Goal: Information Seeking & Learning: Learn about a topic

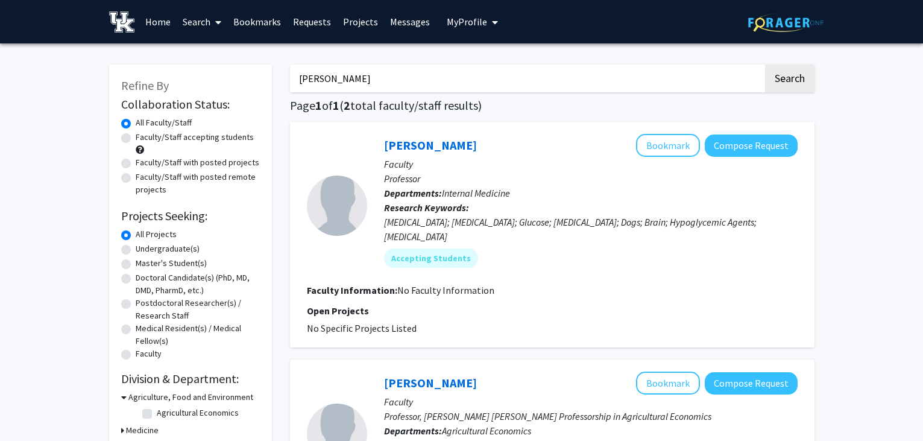
click at [198, 22] on link "Search" at bounding box center [202, 22] width 51 height 42
click at [200, 49] on span "Faculty/Staff" at bounding box center [221, 55] width 89 height 24
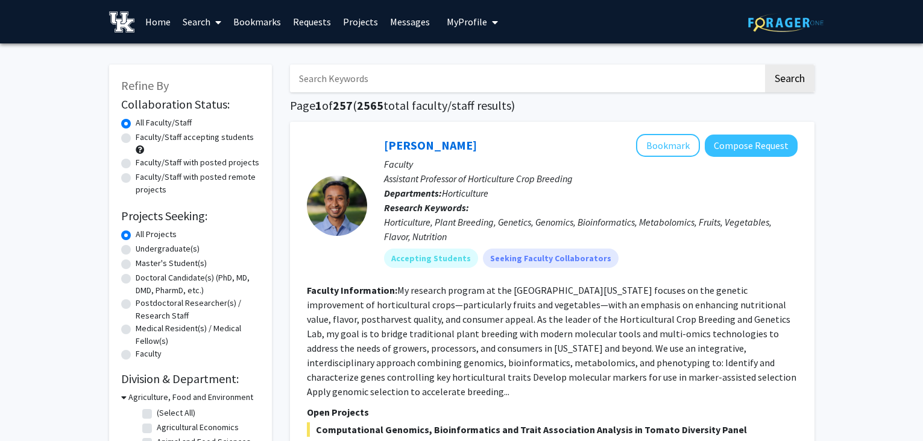
click at [162, 248] on label "Undergraduate(s)" at bounding box center [168, 248] width 64 height 13
click at [144, 248] on input "Undergraduate(s)" at bounding box center [140, 246] width 8 height 8
radio input "true"
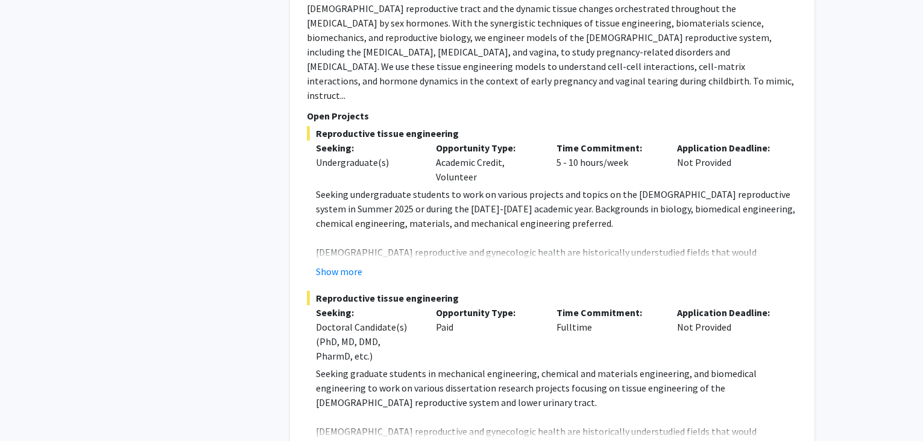
scroll to position [6409, 0]
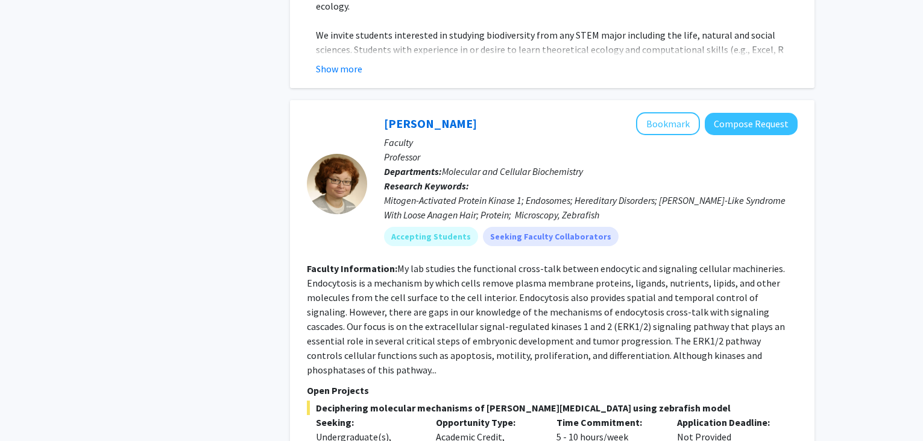
scroll to position [1749, 0]
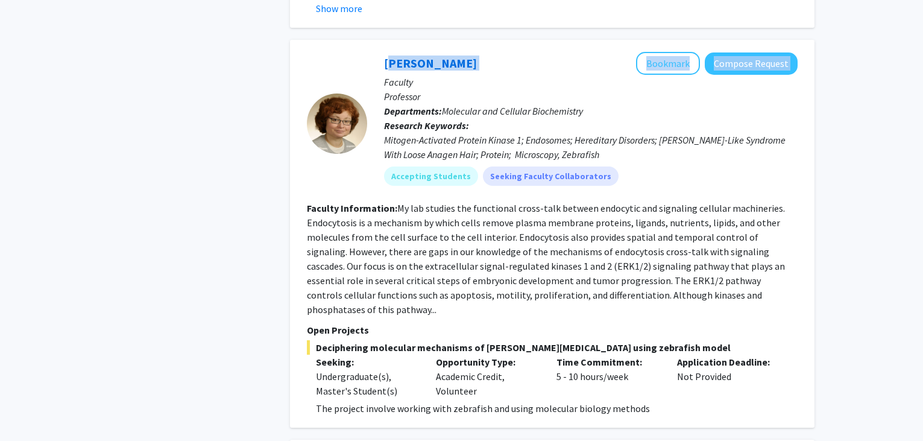
drag, startPoint x: 482, startPoint y: 60, endPoint x: 367, endPoint y: 62, distance: 115.2
click at [367, 62] on div "[PERSON_NAME] Bookmark Compose Request Faculty Professor Departments: Molecular…" at bounding box center [582, 123] width 431 height 143
copy div "[PERSON_NAME] Bookmark Compose Request"
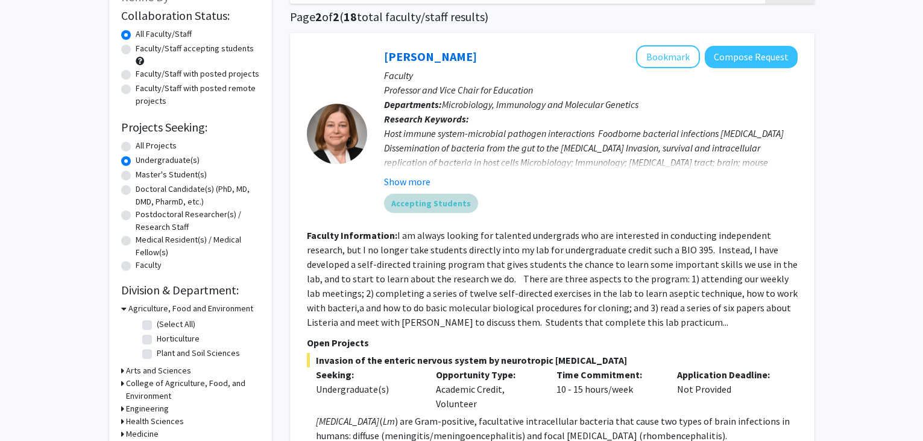
scroll to position [0, 0]
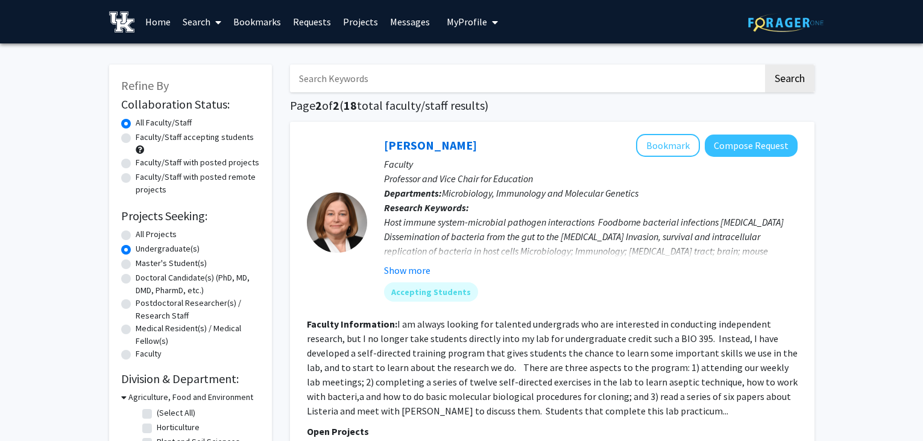
click at [136, 233] on label "All Projects" at bounding box center [156, 234] width 41 height 13
click at [136, 233] on input "All Projects" at bounding box center [140, 232] width 8 height 8
radio input "true"
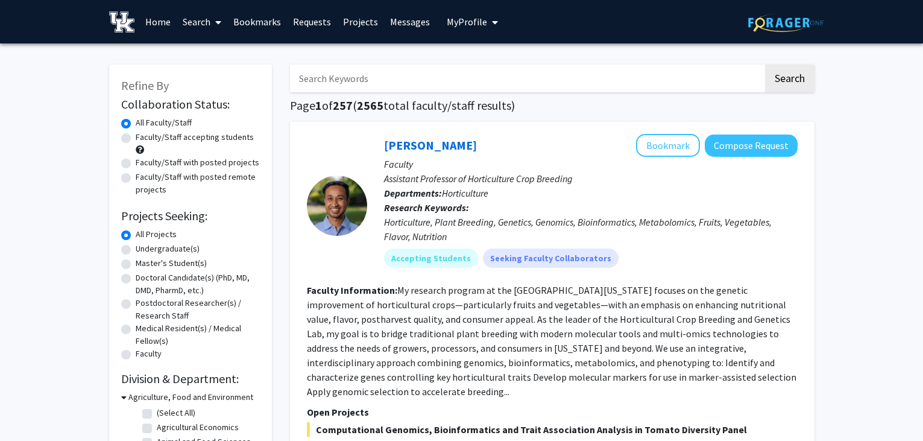
click at [202, 141] on label "Faculty/Staff accepting students" at bounding box center [195, 137] width 118 height 13
click at [144, 139] on input "Faculty/Staff accepting students" at bounding box center [140, 135] width 8 height 8
radio input "true"
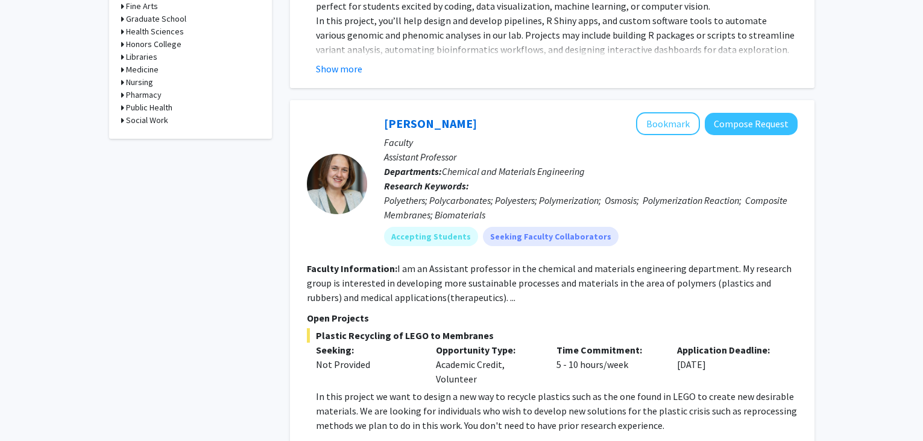
scroll to position [422, 0]
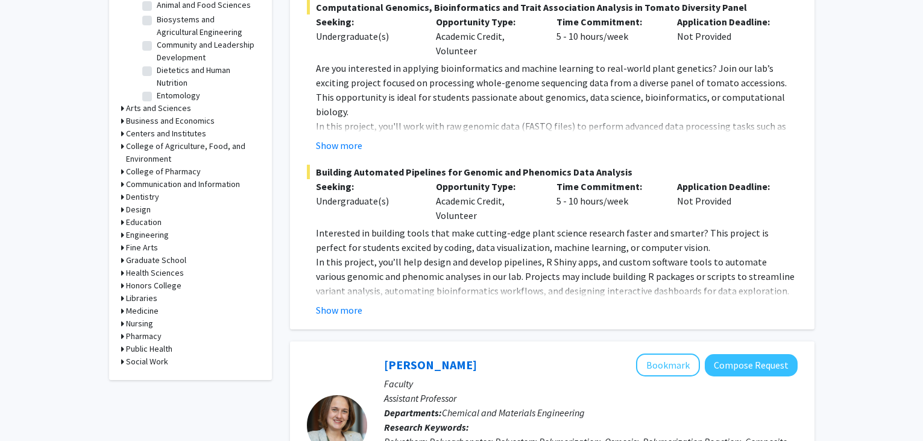
click at [132, 312] on h3 "Medicine" at bounding box center [142, 311] width 33 height 13
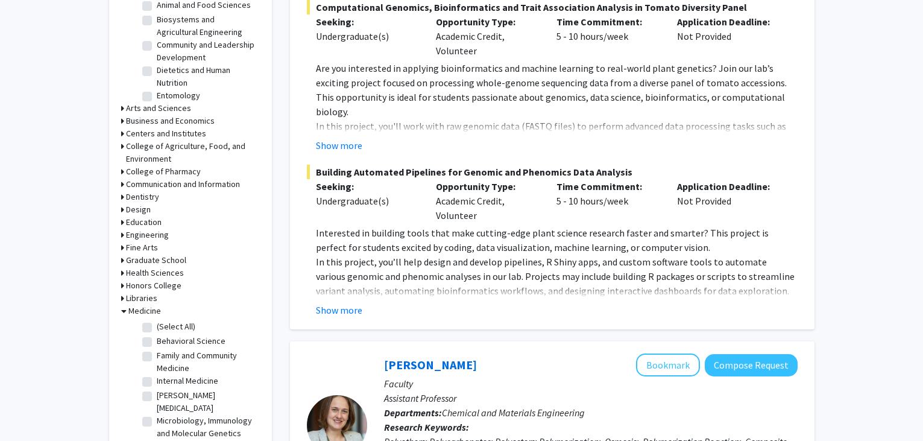
click at [157, 323] on label "(Select All)" at bounding box center [176, 326] width 39 height 13
click at [157, 323] on input "(Select All)" at bounding box center [161, 324] width 8 height 8
checkbox input "true"
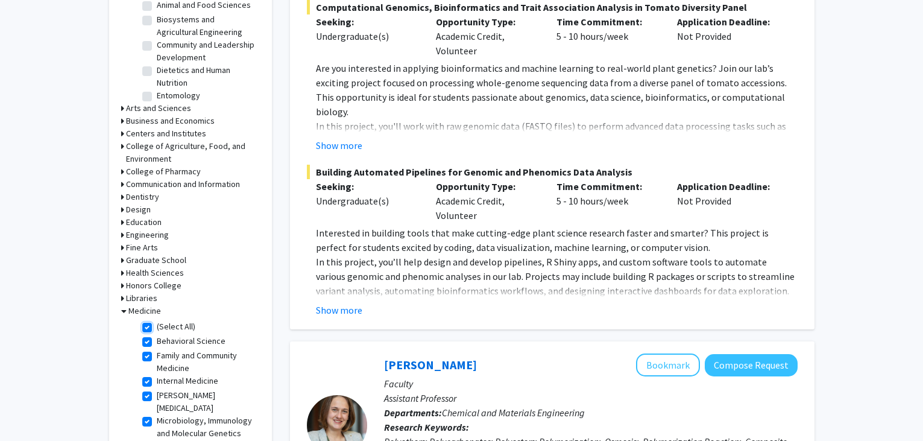
checkbox input "true"
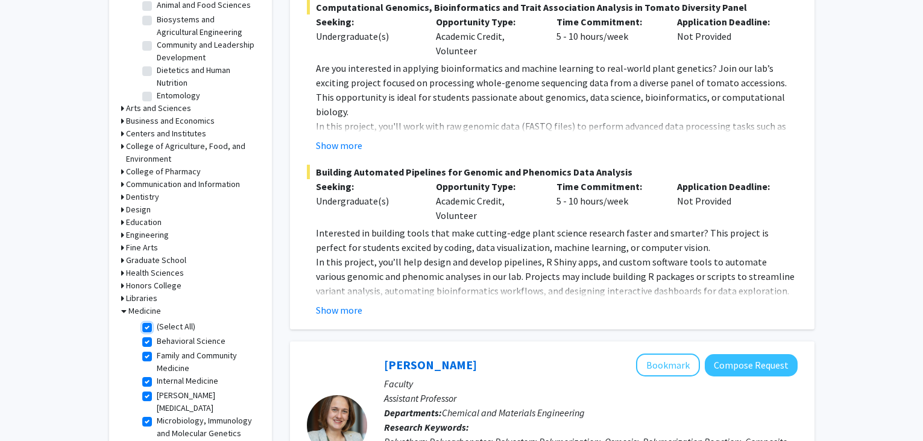
checkbox input "true"
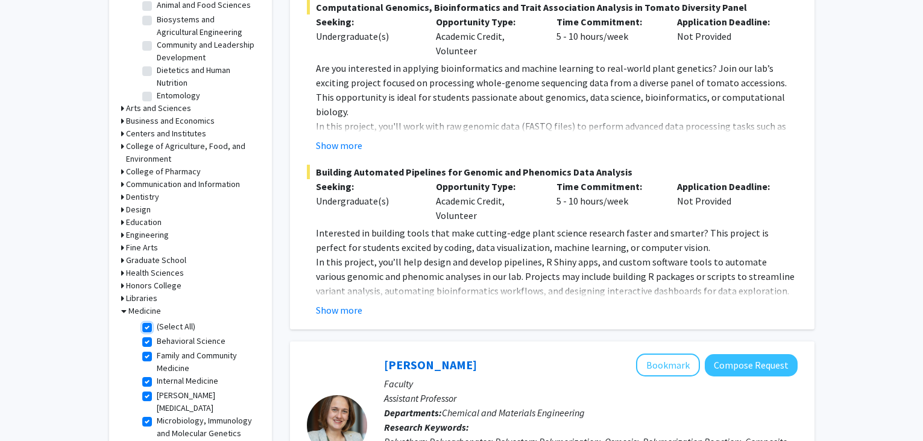
checkbox input "true"
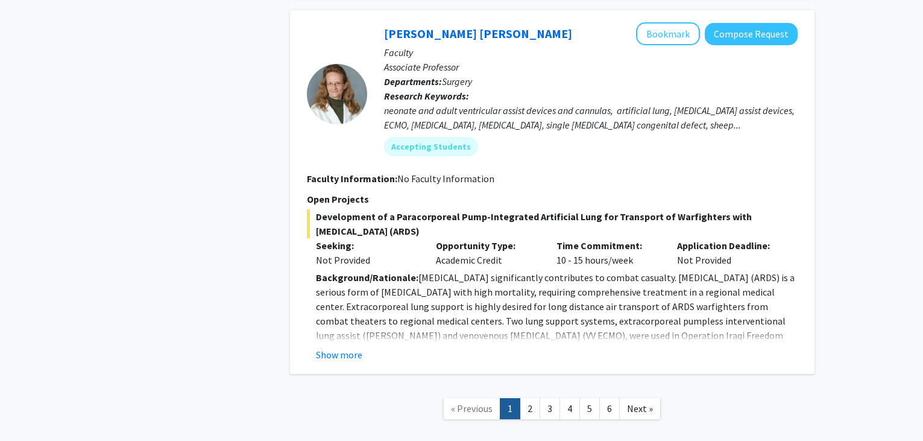
scroll to position [4271, 0]
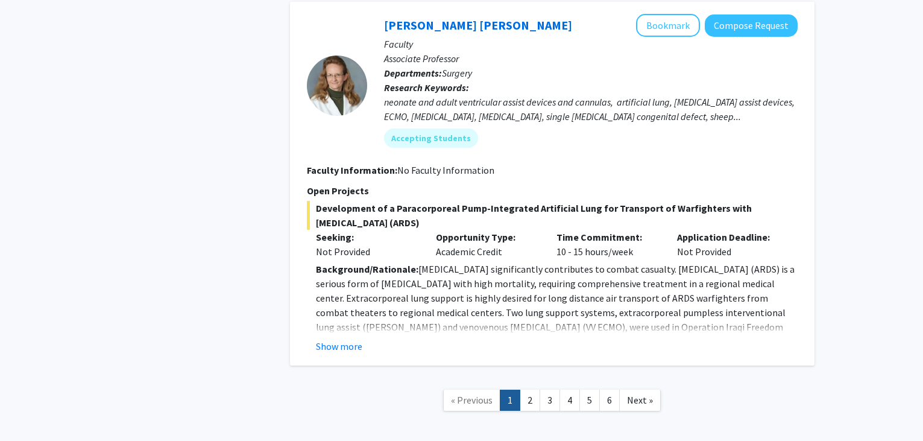
click at [527, 390] on link "2" at bounding box center [530, 400] width 21 height 21
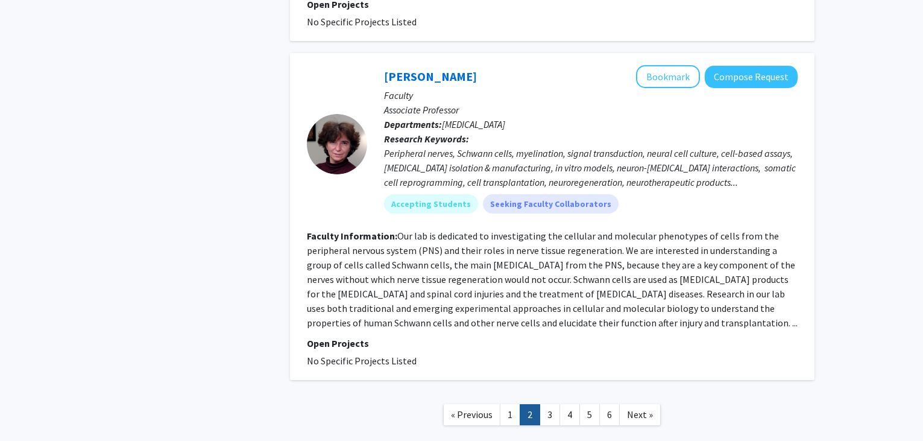
scroll to position [2729, 0]
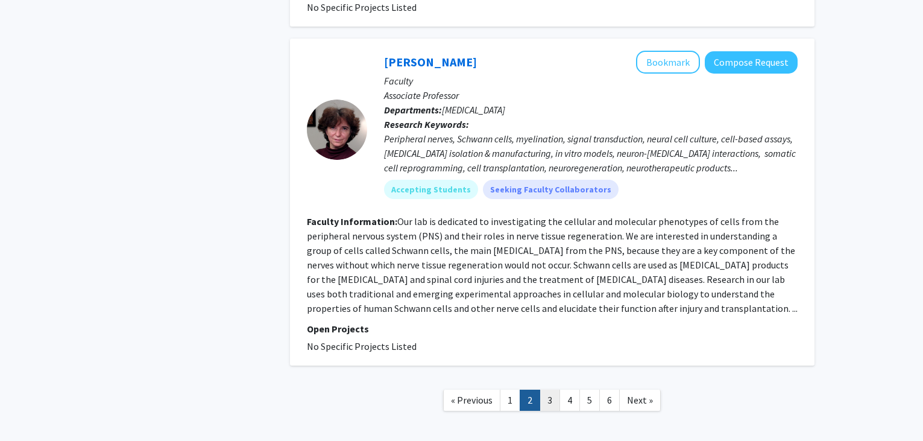
click at [551, 390] on link "3" at bounding box center [550, 400] width 21 height 21
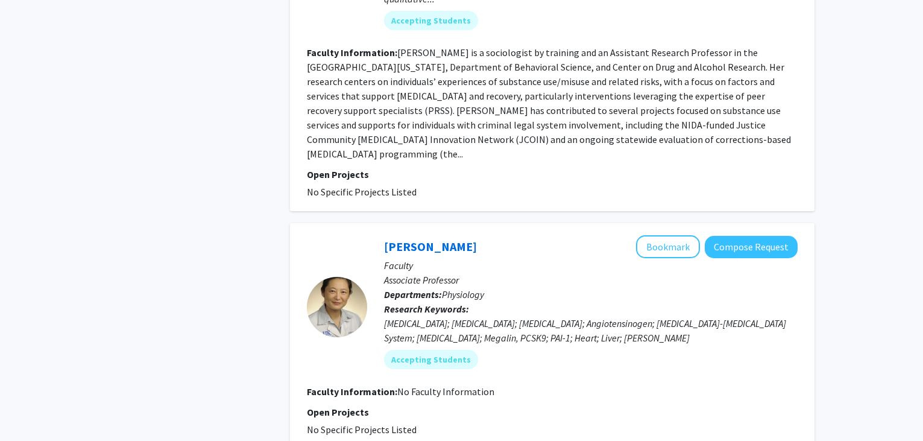
scroll to position [2594, 0]
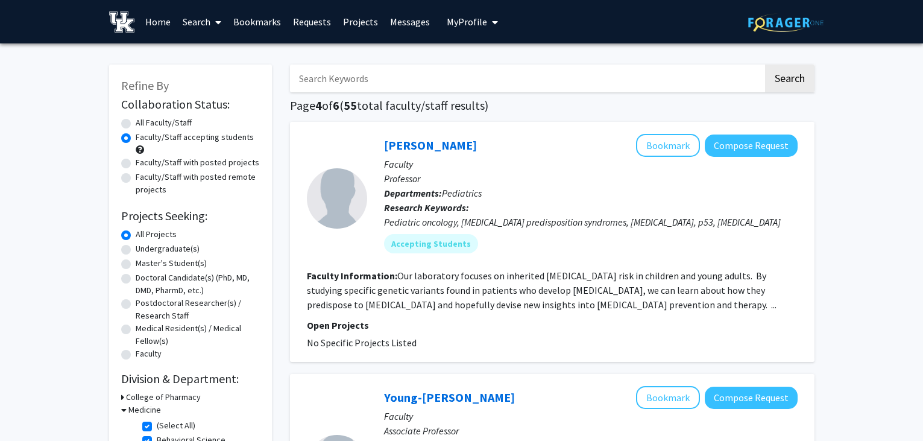
drag, startPoint x: 467, startPoint y: 146, endPoint x: 373, endPoint y: 150, distance: 94.2
click at [373, 150] on div "[PERSON_NAME] Compose Request Faculty Professor Departments: Pediatrics Researc…" at bounding box center [582, 198] width 431 height 128
copy link "[PERSON_NAME]"
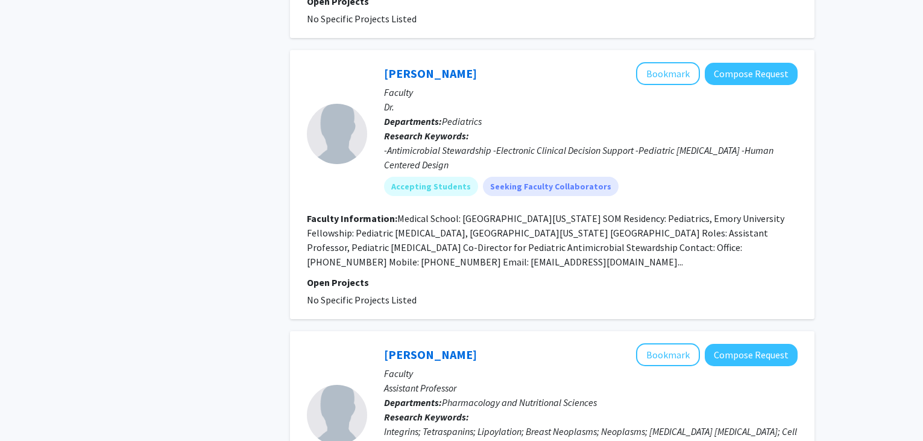
scroll to position [844, 0]
